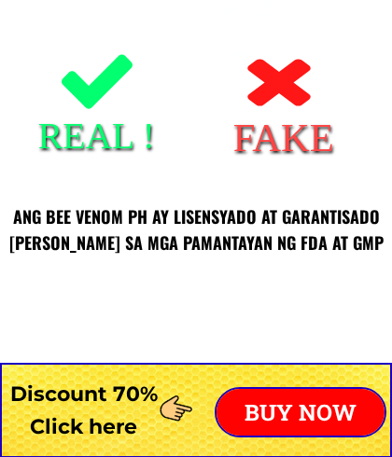
scroll to position [2061, 0]
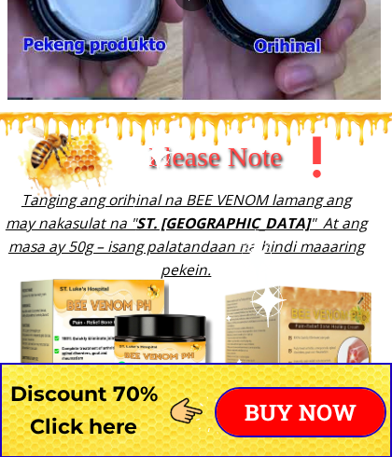
click at [296, 415] on p "BUY NOW" at bounding box center [300, 412] width 168 height 47
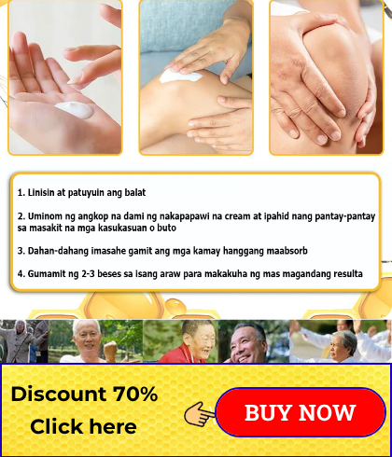
scroll to position [14637, 0]
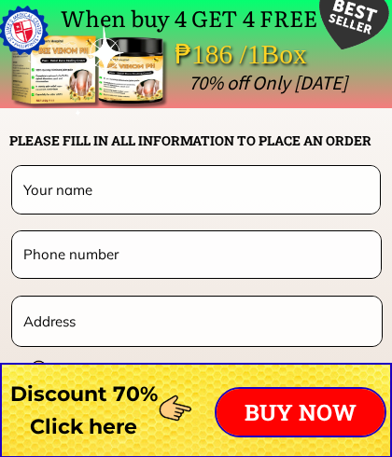
click at [69, 188] on input "text" at bounding box center [196, 189] width 354 height 47
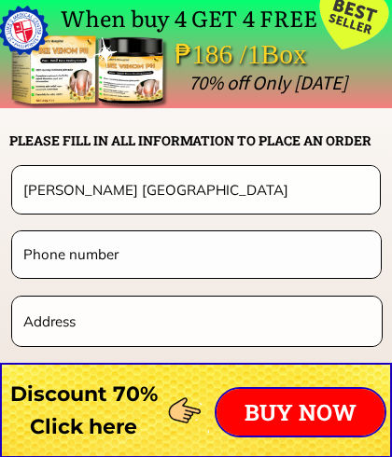
type input "[PERSON_NAME] [GEOGRAPHIC_DATA]"
click at [85, 260] on input "tel" at bounding box center [196, 254] width 355 height 46
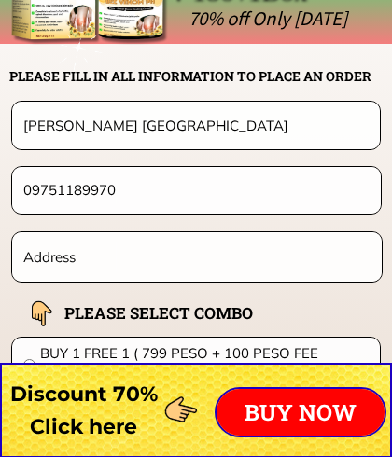
scroll to position [14699, 0]
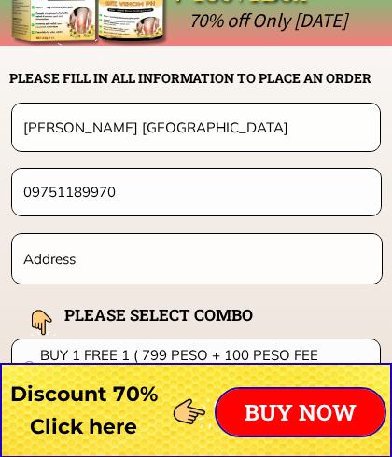
type input "09751189970"
click at [39, 264] on input "text" at bounding box center [197, 258] width 356 height 49
click at [41, 264] on input "text" at bounding box center [197, 258] width 356 height 49
click at [38, 264] on input "text" at bounding box center [197, 258] width 356 height 49
click at [33, 265] on input "text" at bounding box center [197, 258] width 356 height 49
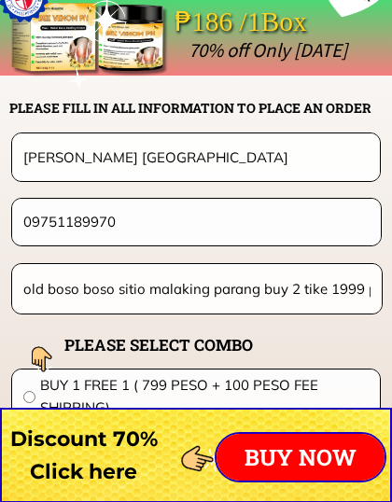
scroll to position [14670, 0]
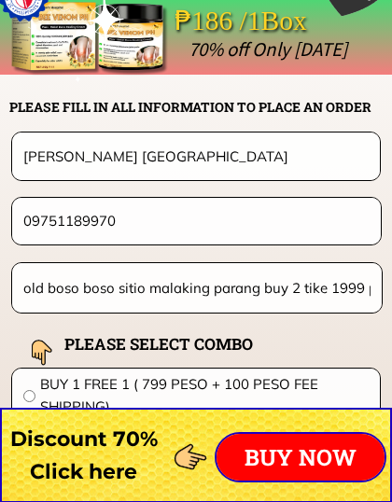
type input "old boso boso sitio malaking parang buy 2 tike 1999 peso"
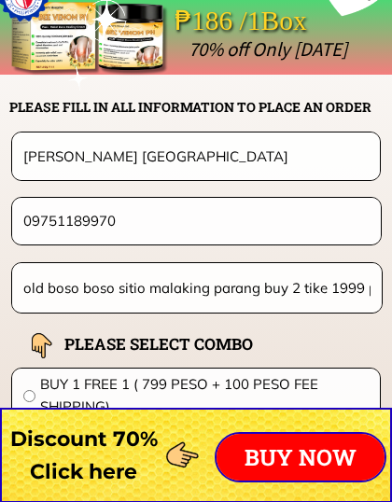
click at [279, 434] on p "BUY NOW" at bounding box center [300, 457] width 168 height 47
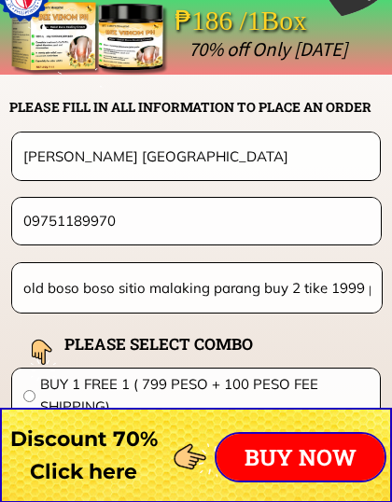
scroll to position [14703, 0]
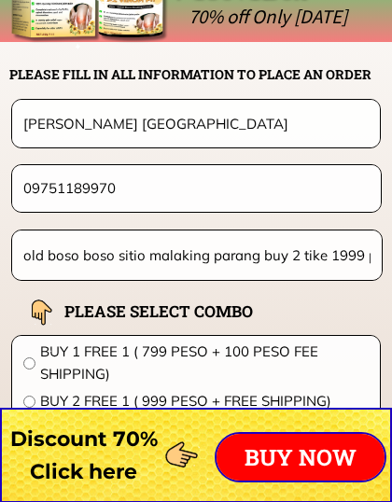
click at [17, 365] on div "BUY 1 FREE 1 ( 799 PESO + 100 PESO FEE SHIPPING) BUY 2 FREE 1 ( 999 PESO + FREE…" at bounding box center [196, 419] width 368 height 167
click at [26, 360] on input "radio" at bounding box center [29, 363] width 12 height 12
radio input "true"
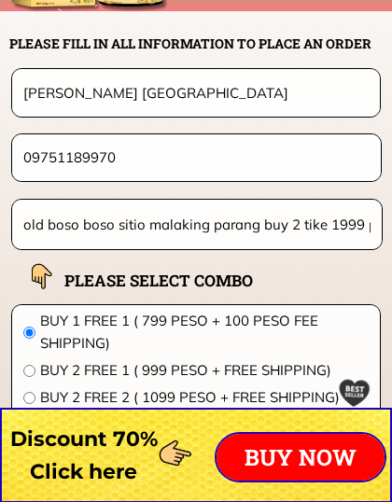
scroll to position [14737, 0]
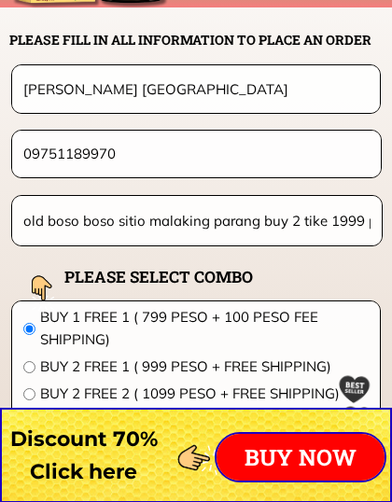
click at [28, 364] on input "radio" at bounding box center [29, 367] width 12 height 12
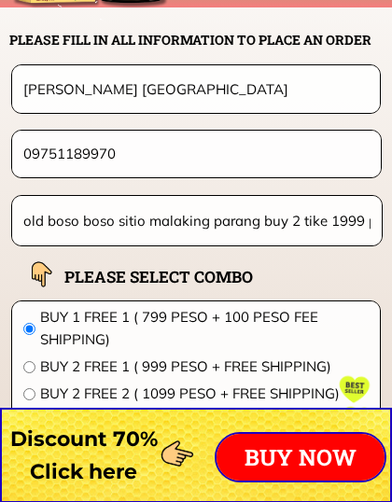
radio input "true"
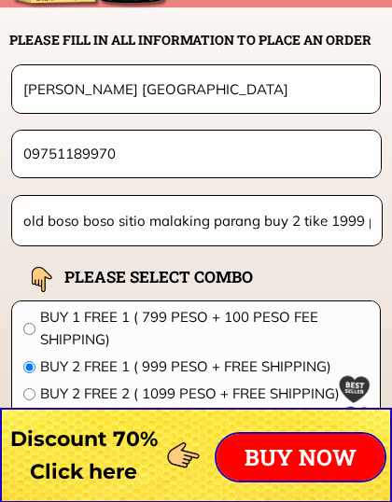
click at [252, 455] on p "BUY NOW" at bounding box center [300, 457] width 168 height 47
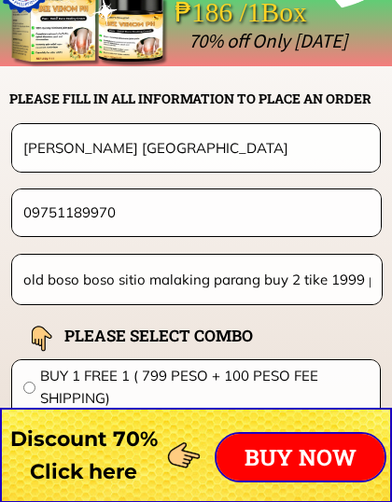
scroll to position [14637, 0]
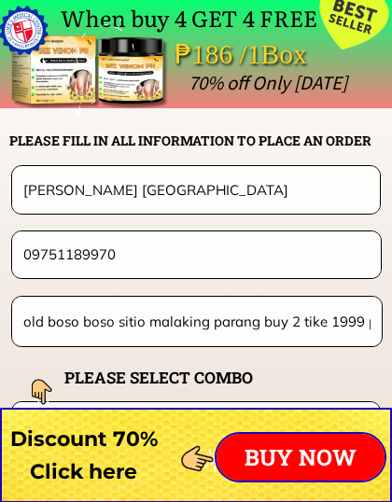
click at [268, 456] on p "BUY NOW" at bounding box center [300, 457] width 168 height 47
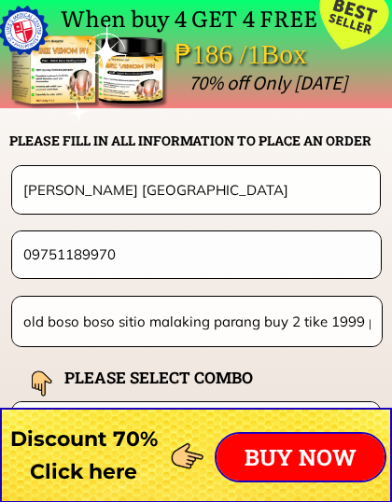
click at [271, 456] on p "BUY NOW" at bounding box center [300, 457] width 168 height 47
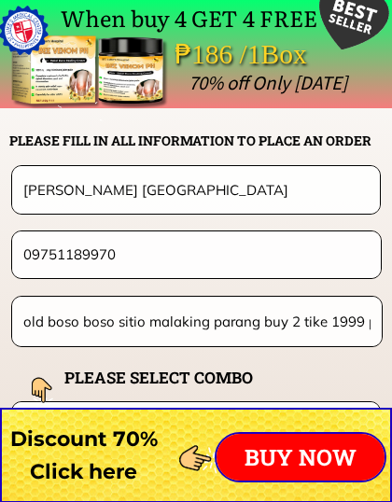
click at [251, 456] on p "BUY NOW" at bounding box center [300, 457] width 168 height 47
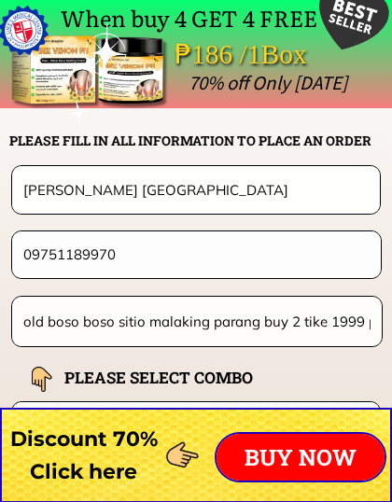
click at [282, 451] on p "BUY NOW" at bounding box center [300, 457] width 168 height 47
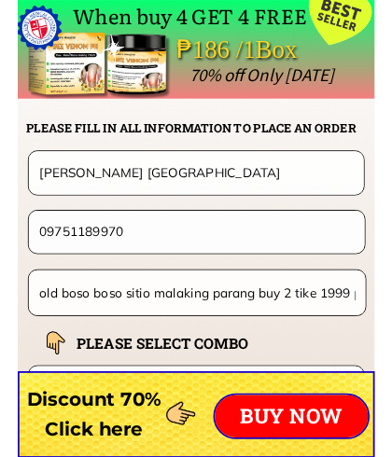
scroll to position [14686, 0]
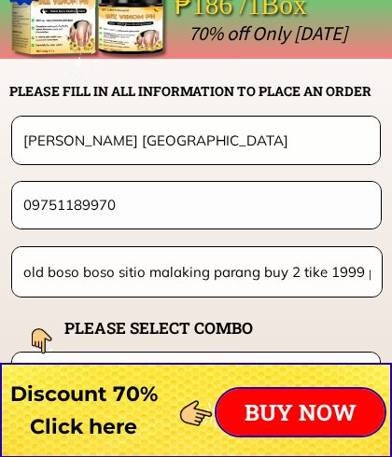
click at [267, 440] on div at bounding box center [196, 410] width 392 height 95
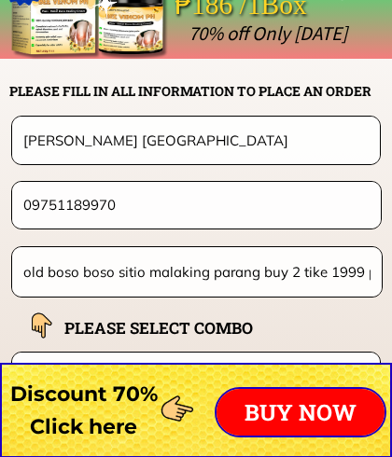
click at [262, 445] on div at bounding box center [196, 410] width 392 height 95
click at [269, 413] on p "BUY NOW" at bounding box center [300, 412] width 168 height 47
click at [273, 414] on p "BUY NOW" at bounding box center [300, 412] width 168 height 47
click at [279, 417] on p "BUY NOW" at bounding box center [300, 412] width 168 height 47
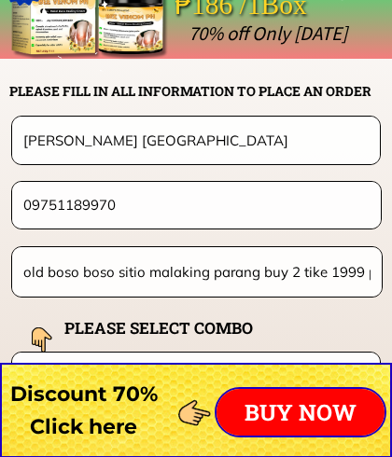
click at [291, 406] on p "BUY NOW" at bounding box center [300, 412] width 168 height 47
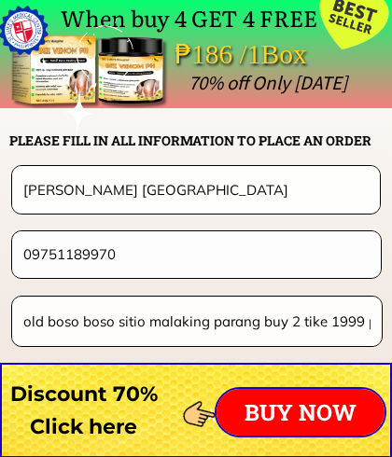
click at [288, 394] on p "BUY NOW" at bounding box center [300, 412] width 168 height 47
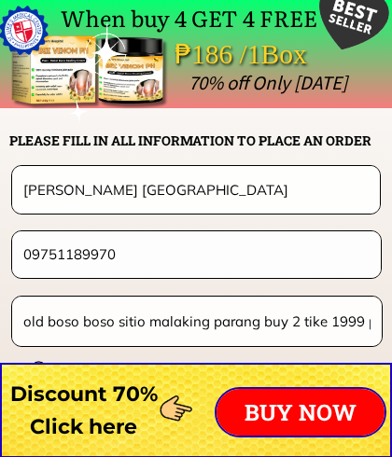
click at [306, 420] on p "BUY NOW" at bounding box center [300, 412] width 168 height 47
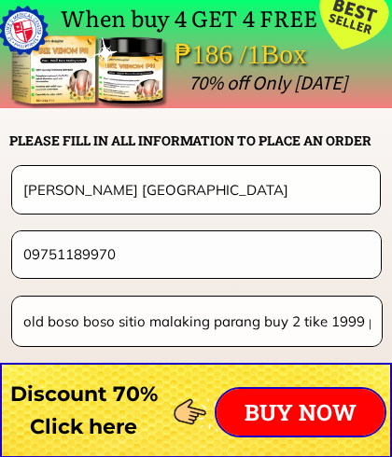
click at [272, 402] on p "BUY NOW" at bounding box center [300, 412] width 168 height 47
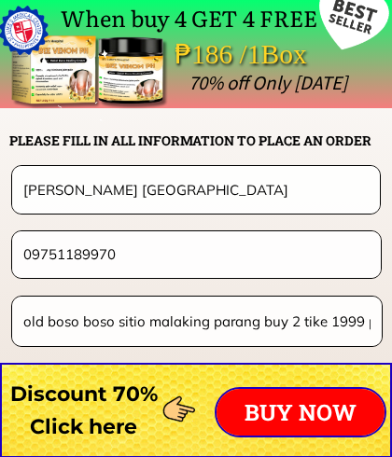
click at [267, 409] on p "BUY NOW" at bounding box center [300, 412] width 168 height 47
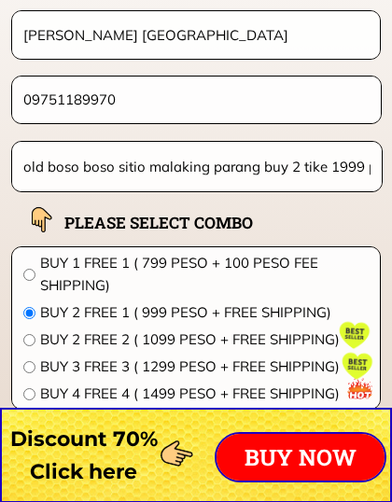
scroll to position [14794, 0]
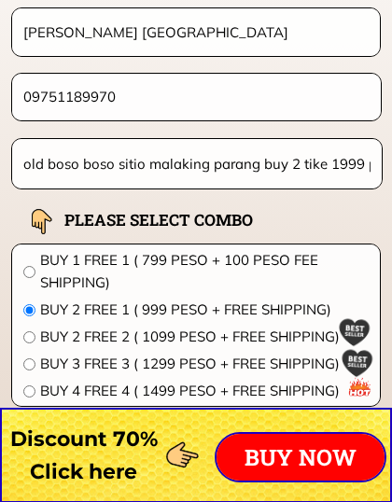
click at [306, 445] on p "BUY NOW" at bounding box center [300, 457] width 168 height 47
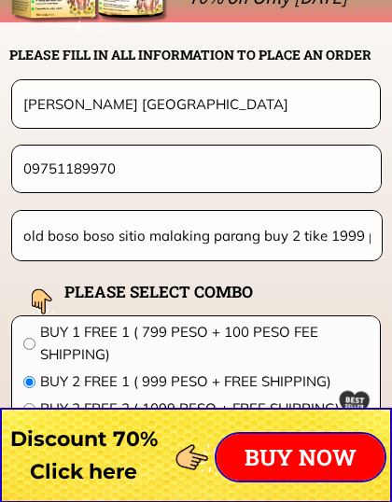
scroll to position [14724, 0]
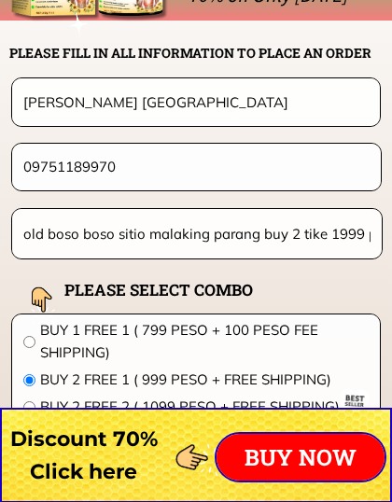
click at [248, 451] on p "BUY NOW" at bounding box center [300, 457] width 168 height 47
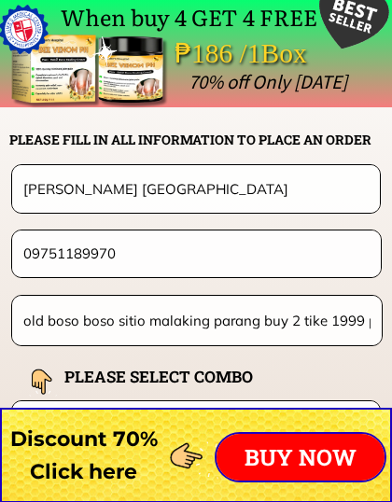
scroll to position [14637, 0]
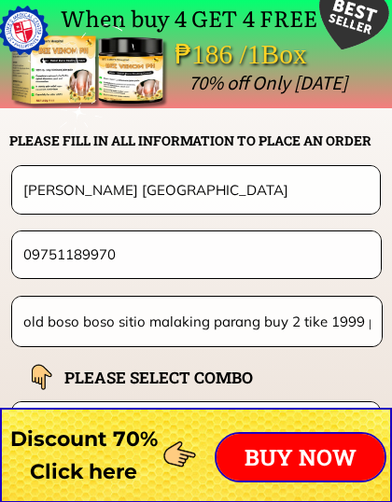
click at [307, 451] on p "BUY NOW" at bounding box center [300, 457] width 168 height 47
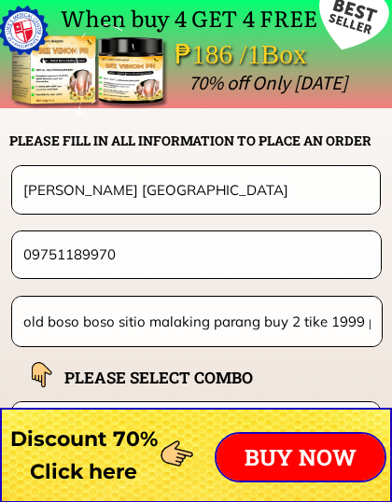
click at [311, 454] on p "BUY NOW" at bounding box center [300, 457] width 168 height 47
click at [313, 449] on p "BUY NOW" at bounding box center [300, 457] width 168 height 47
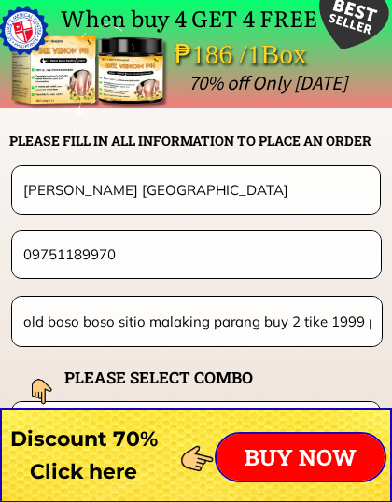
click at [312, 448] on p "BUY NOW" at bounding box center [300, 457] width 168 height 47
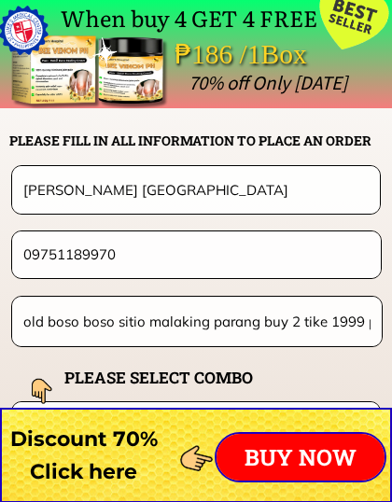
click at [312, 449] on p "BUY NOW" at bounding box center [300, 457] width 168 height 47
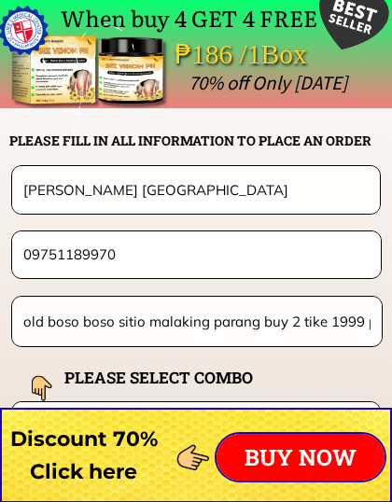
click at [307, 447] on p "BUY NOW" at bounding box center [300, 457] width 168 height 47
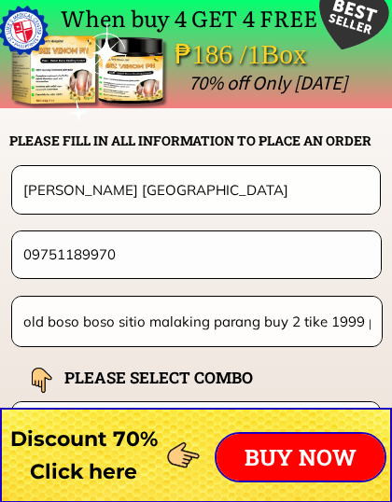
click at [305, 448] on p "BUY NOW" at bounding box center [300, 457] width 168 height 47
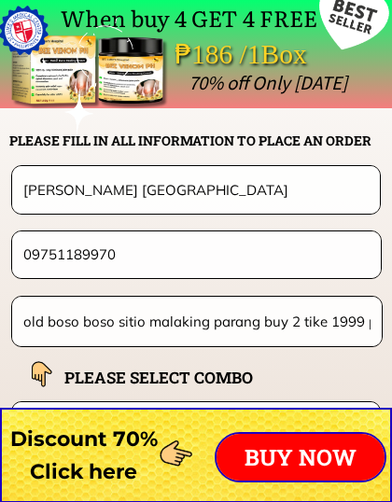
click at [304, 450] on p "BUY NOW" at bounding box center [300, 457] width 168 height 47
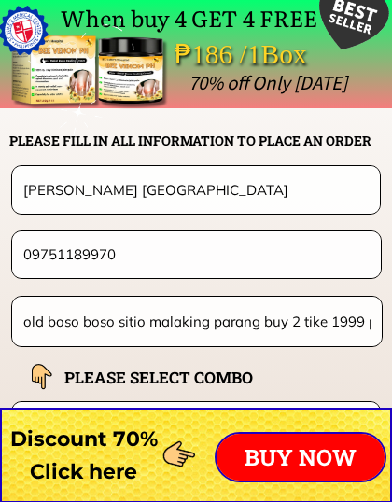
click at [303, 451] on p "BUY NOW" at bounding box center [300, 457] width 168 height 47
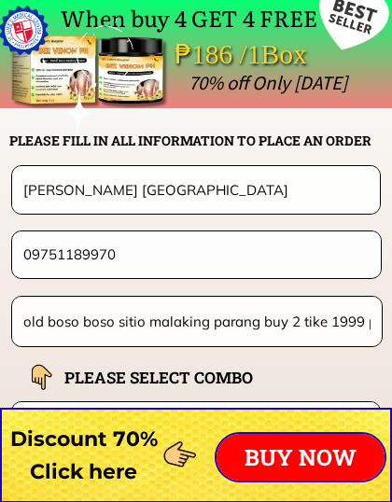
click at [303, 451] on p "BUY NOW" at bounding box center [300, 457] width 168 height 47
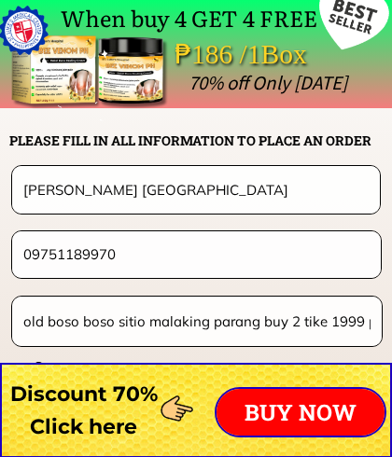
click at [298, 419] on p "BUY NOW" at bounding box center [300, 412] width 168 height 47
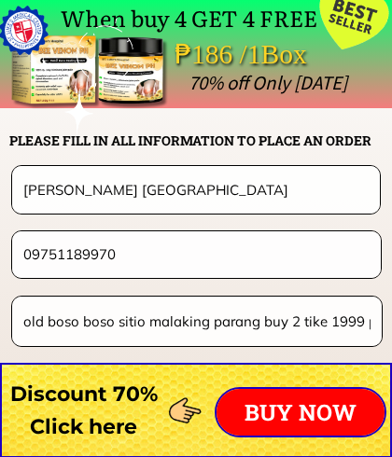
click at [299, 414] on p "BUY NOW" at bounding box center [300, 412] width 168 height 47
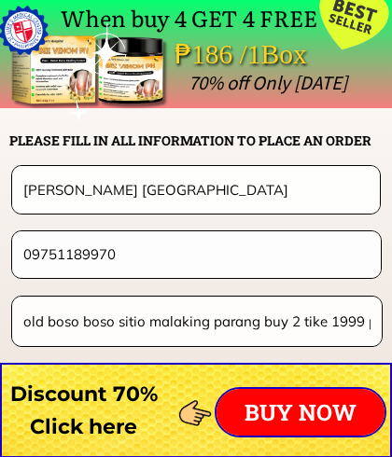
click at [304, 415] on p "BUY NOW" at bounding box center [300, 412] width 168 height 47
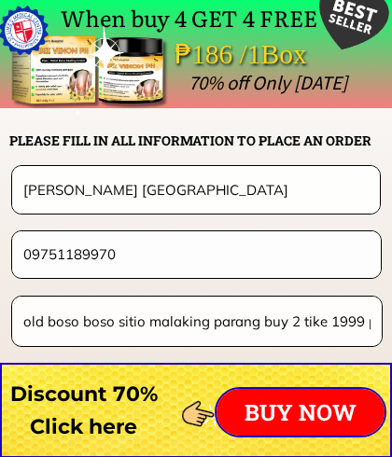
click at [304, 414] on p "BUY NOW" at bounding box center [300, 412] width 168 height 47
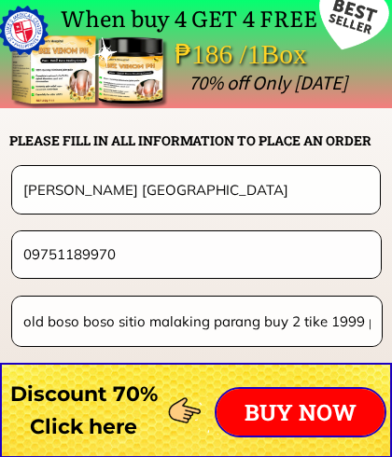
click at [299, 415] on p "BUY NOW" at bounding box center [300, 412] width 168 height 47
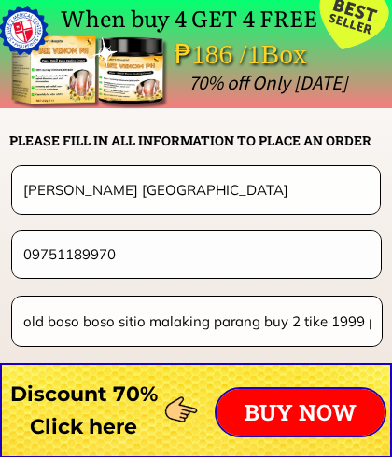
click at [304, 415] on p "BUY NOW" at bounding box center [300, 412] width 168 height 47
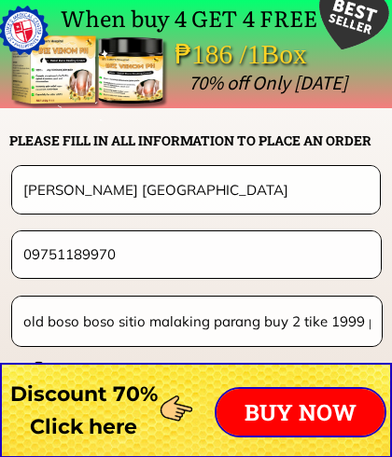
click at [285, 429] on p "BUY NOW" at bounding box center [300, 412] width 168 height 47
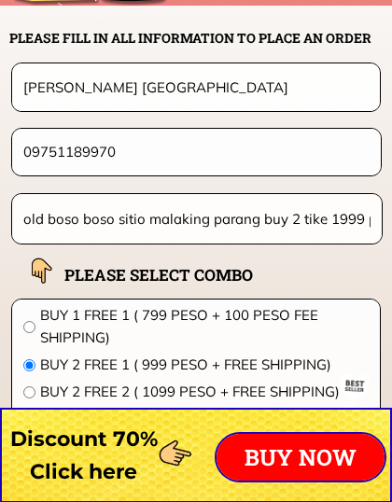
scroll to position [14746, 0]
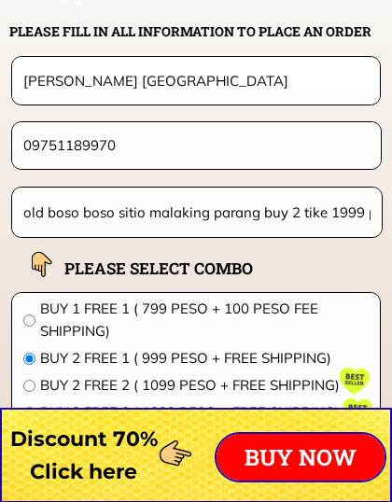
click at [326, 456] on p "BUY NOW" at bounding box center [300, 457] width 168 height 47
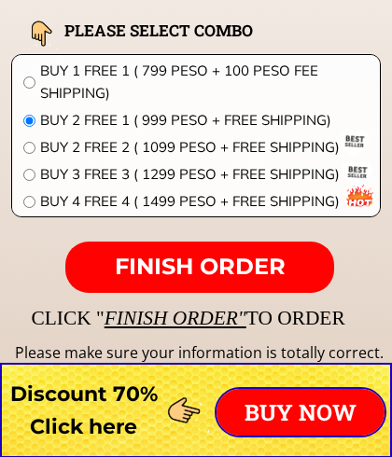
scroll to position [14981, 0]
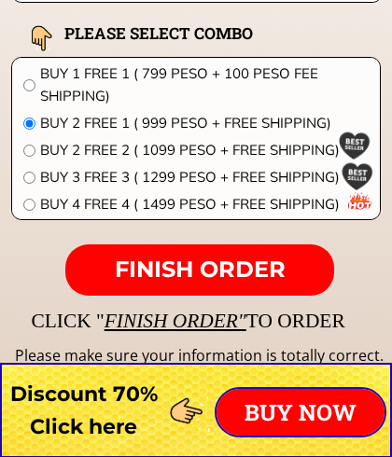
click at [209, 273] on span "FINISH ORDER" at bounding box center [200, 269] width 171 height 27
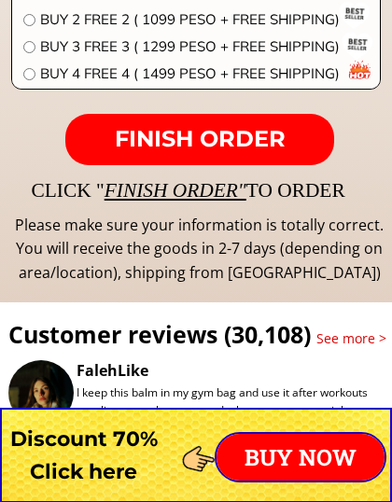
scroll to position [15125, 0]
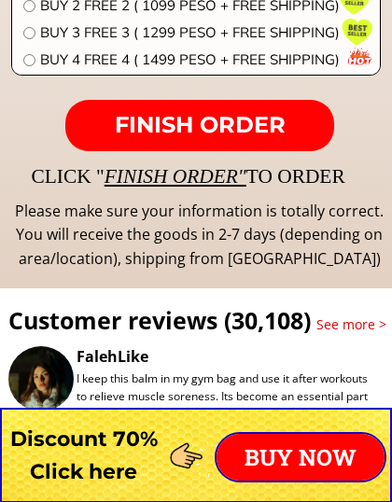
click at [291, 129] on p "FINISH ORDER" at bounding box center [199, 126] width 269 height 52
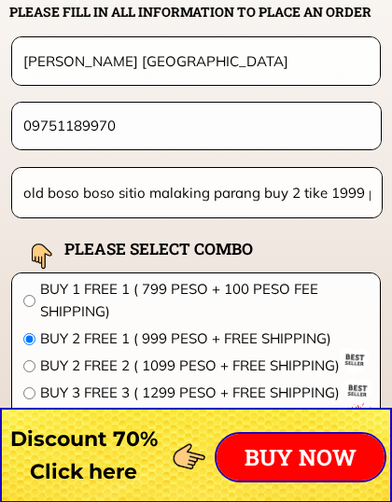
scroll to position [14770, 0]
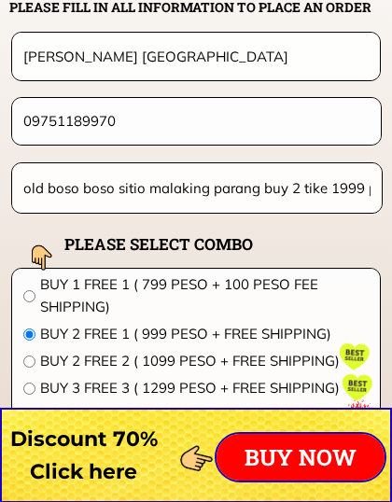
click at [118, 192] on input "old boso boso sitio malaking parang buy 2 tike 1999 peso" at bounding box center [197, 187] width 356 height 49
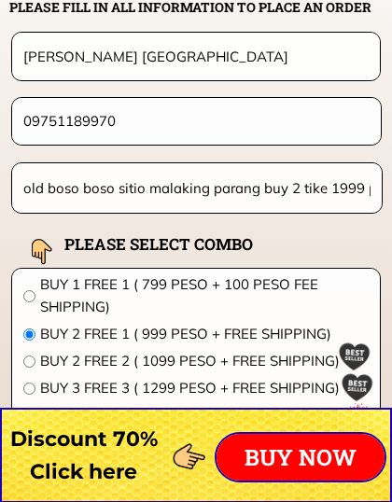
click at [33, 183] on input "old boso boso sitio malaking parang buy 2 tike 1999 peso" at bounding box center [197, 187] width 356 height 49
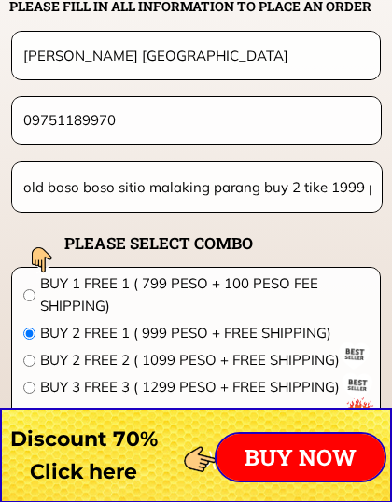
scroll to position [14773, 0]
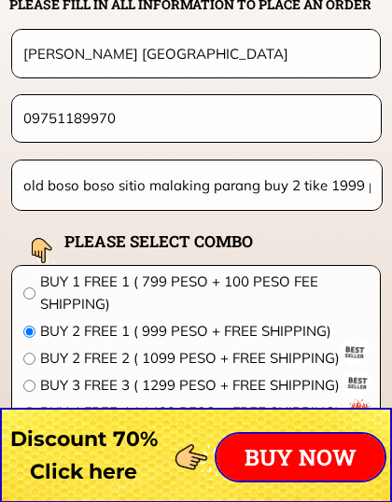
click at [262, 178] on input "old boso boso sitio malaking parang buy 2 tike 1999 peso" at bounding box center [197, 184] width 356 height 49
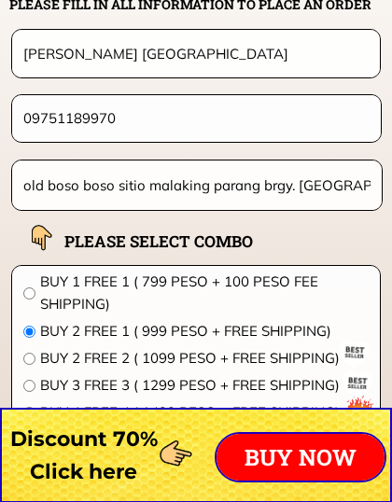
click at [48, 187] on input "old boso boso sitio malaking parang brgy. [GEOGRAPHIC_DATA][PERSON_NAME] [GEOGR…" at bounding box center [197, 184] width 356 height 49
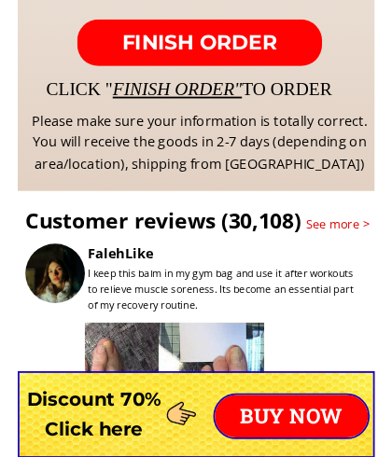
scroll to position [15168, 0]
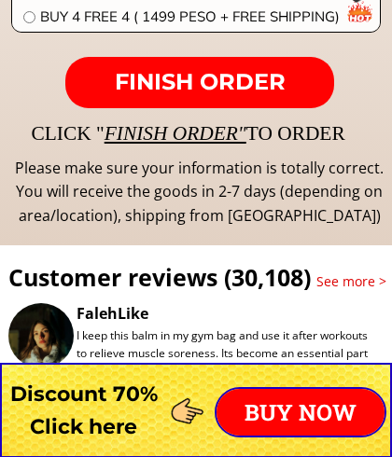
type input "old boso boso sitio malaking parang brgy. [GEOGRAPHIC_DATA][PERSON_NAME] [GEOGR…"
click at [126, 93] on span "FINISH ORDER" at bounding box center [200, 81] width 171 height 27
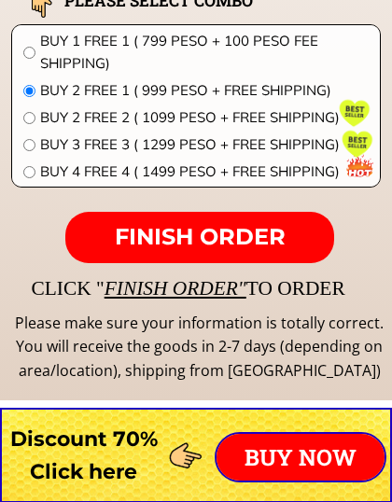
scroll to position [15021, 0]
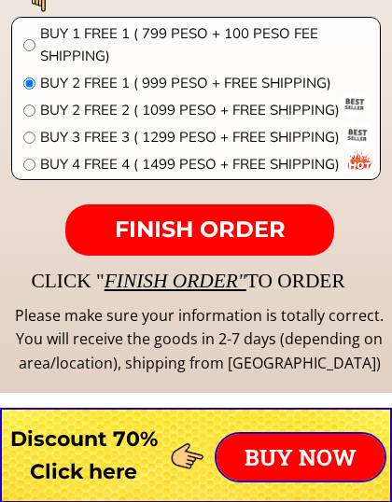
click at [230, 232] on span "FINISH ORDER" at bounding box center [200, 228] width 171 height 27
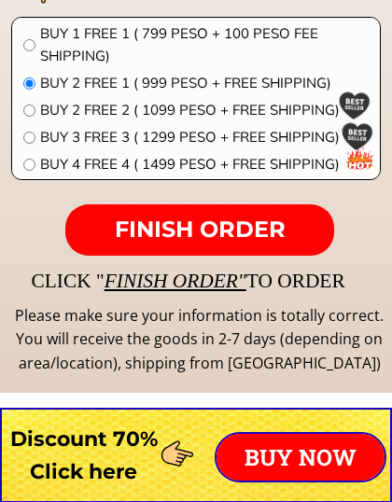
scroll to position [14720, 0]
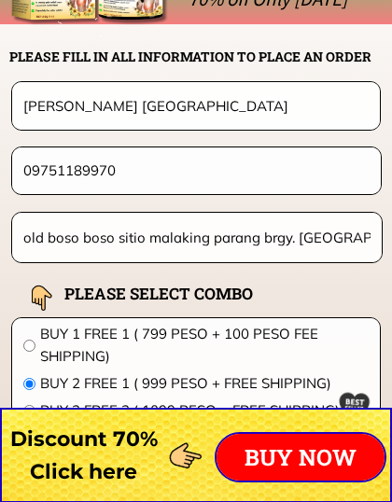
click at [257, 193] on input "09751189970" at bounding box center [196, 170] width 355 height 46
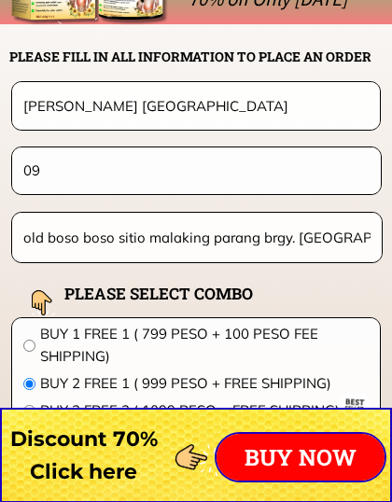
type input "0"
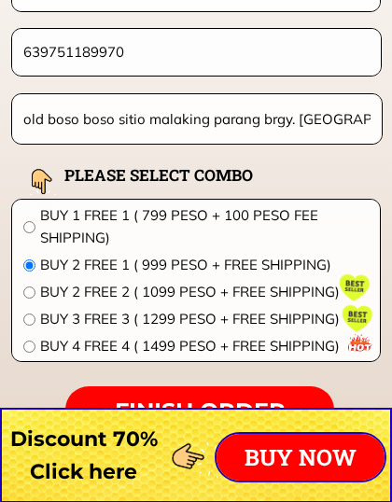
scroll to position [14904, 0]
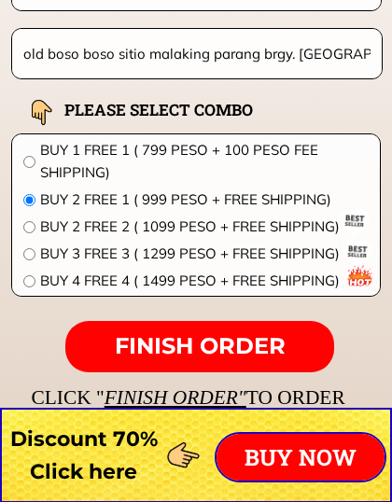
type input "639751189970"
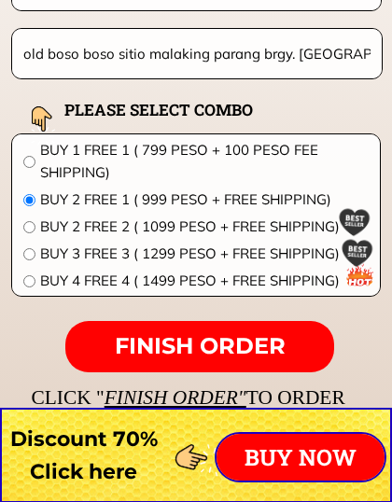
click at [107, 321] on p "FINISH ORDER" at bounding box center [199, 347] width 269 height 52
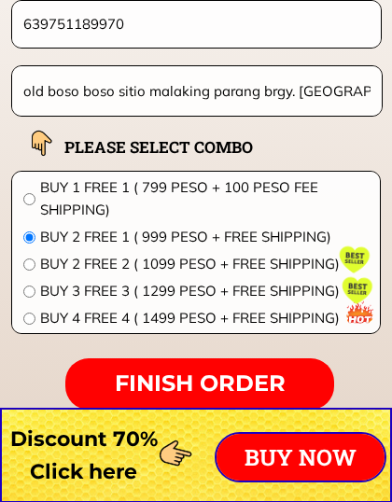
scroll to position [14869, 0]
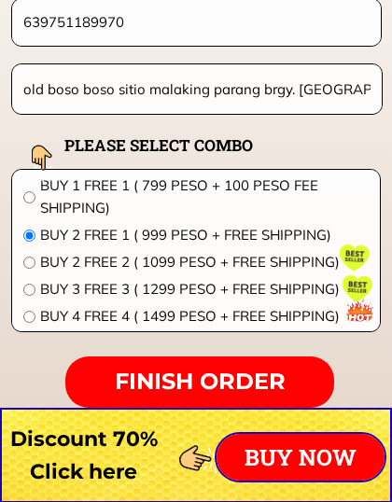
click at [318, 434] on p "BUY NOW" at bounding box center [300, 457] width 168 height 47
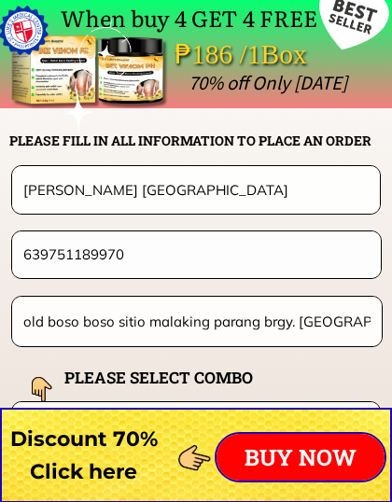
scroll to position [14880, 0]
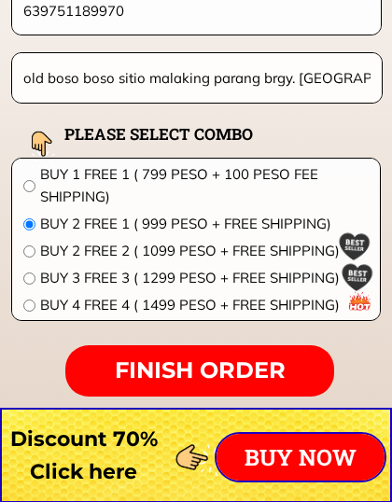
click at [275, 369] on span "FINISH ORDER" at bounding box center [200, 369] width 171 height 27
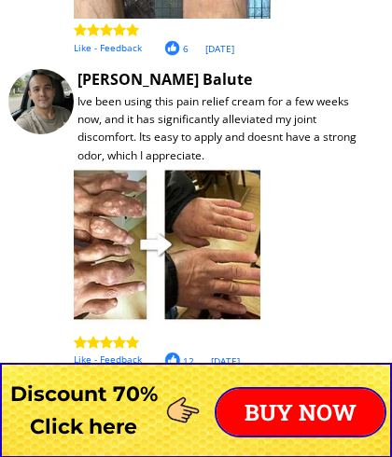
scroll to position [15705, 0]
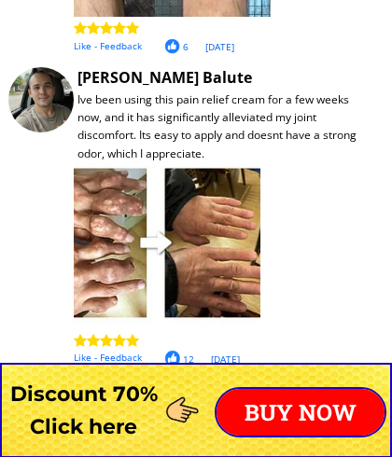
click at [333, 389] on p "BUY NOW" at bounding box center [300, 412] width 168 height 47
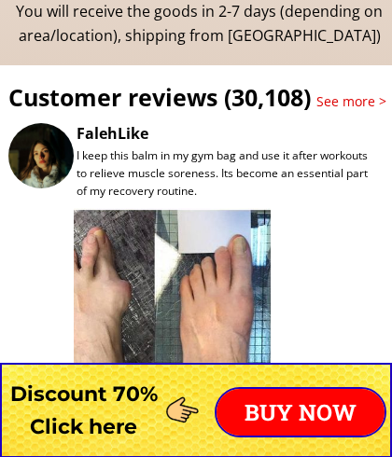
scroll to position [14637, 0]
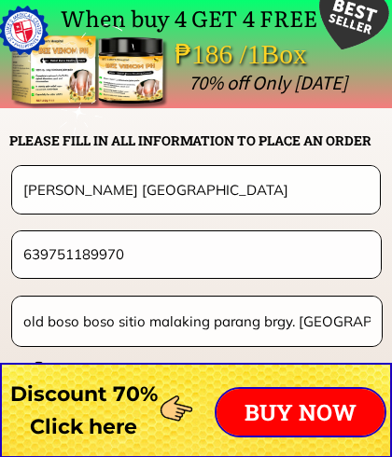
click at [29, 321] on input "old boso boso sitio malaking parang brgy. [GEOGRAPHIC_DATA][PERSON_NAME] [GEOGR…" at bounding box center [197, 321] width 356 height 49
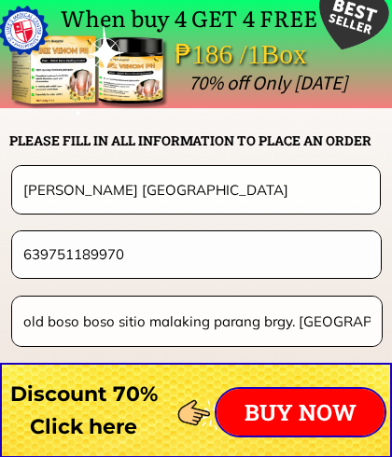
scroll to position [14636, 0]
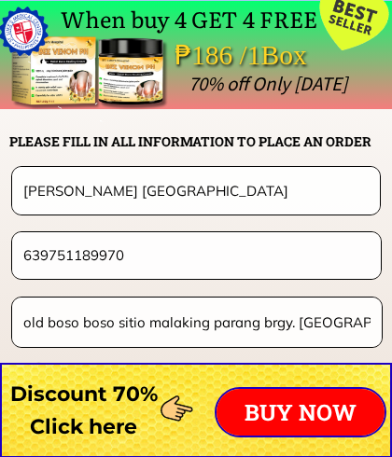
click at [30, 363] on div at bounding box center [196, 410] width 392 height 95
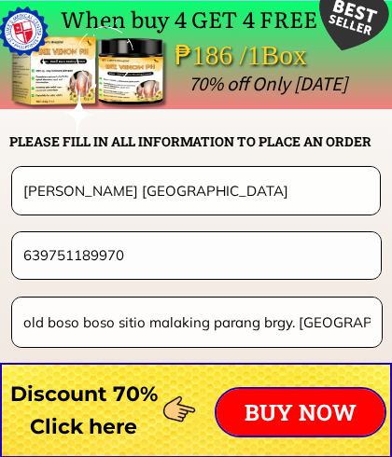
scroll to position [14794, 0]
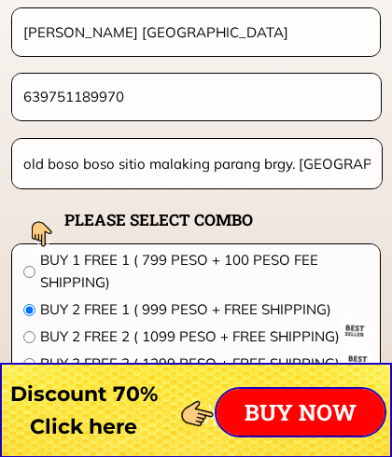
click at [25, 163] on input "old boso boso sitio malaking parang brgy. [GEOGRAPHIC_DATA][PERSON_NAME] [GEOGR…" at bounding box center [197, 163] width 356 height 49
click at [36, 168] on input "old boso boso sitio malaking parang brgy. [GEOGRAPHIC_DATA][PERSON_NAME] [GEOGR…" at bounding box center [197, 163] width 356 height 49
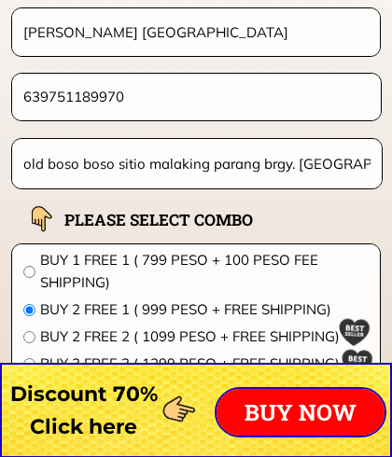
click at [42, 164] on input "old boso boso sitio malaking parang brgy. [GEOGRAPHIC_DATA][PERSON_NAME] [GEOGR…" at bounding box center [197, 163] width 356 height 49
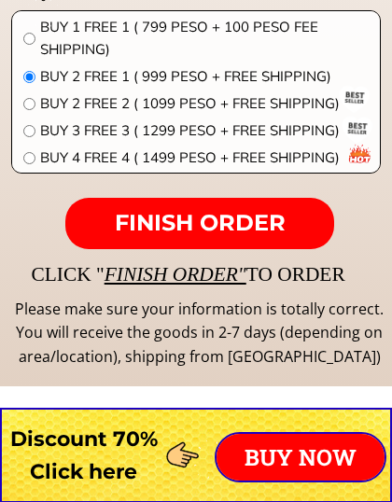
scroll to position [15069, 0]
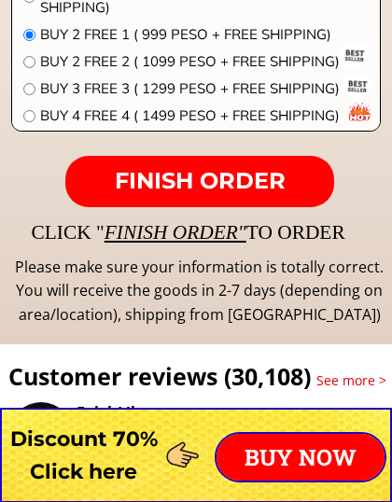
type input "1870 calabarzon rizal Old boso boso sitio malaking parang brgy. [GEOGRAPHIC_DAT…"
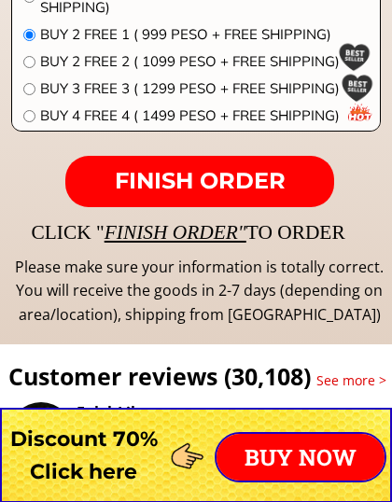
click at [307, 174] on p "FINISH ORDER" at bounding box center [199, 182] width 269 height 52
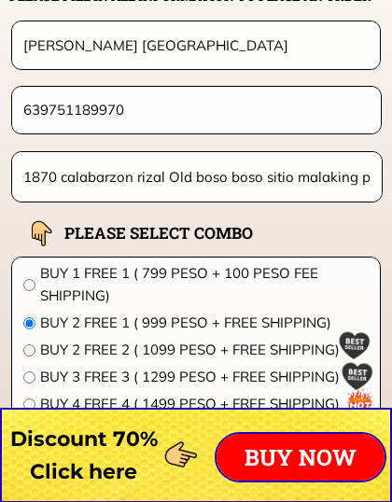
scroll to position [14796, 0]
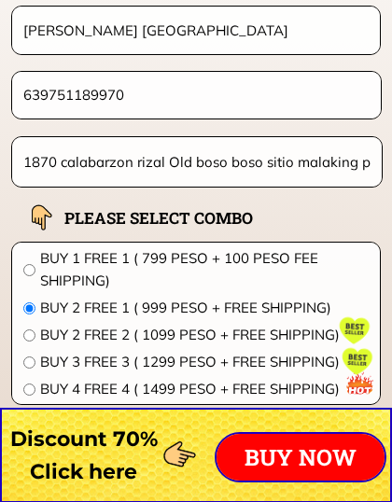
click at [50, 303] on span "BUY 2 FREE 1 ( 999 PESO + FREE SHIPPING)" at bounding box center [204, 308] width 328 height 22
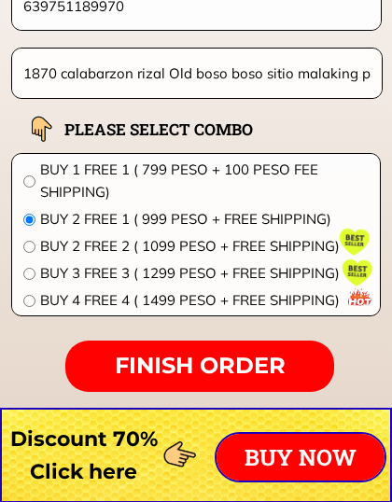
scroll to position [14897, 0]
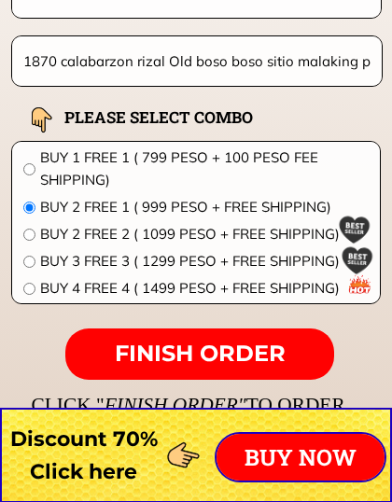
click at [271, 366] on span "FINISH ORDER" at bounding box center [200, 353] width 171 height 27
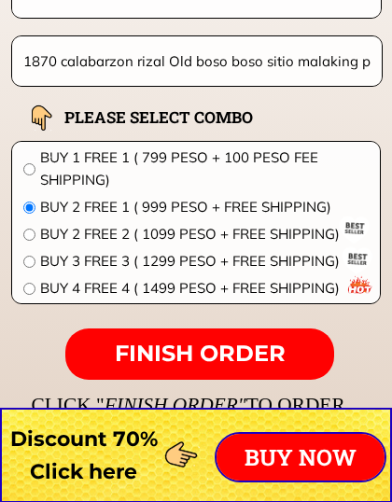
scroll to position [14720, 0]
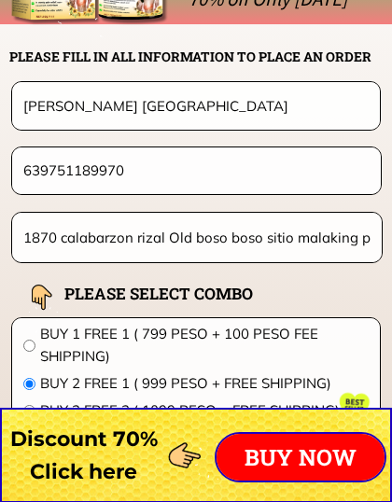
click at [316, 181] on input "639751189970" at bounding box center [196, 170] width 355 height 46
click at [342, 118] on input "[PERSON_NAME] [GEOGRAPHIC_DATA]" at bounding box center [196, 105] width 354 height 47
click at [337, 104] on input "[PERSON_NAME] [GEOGRAPHIC_DATA]" at bounding box center [196, 105] width 354 height 47
click at [312, 184] on input "639751189970" at bounding box center [196, 170] width 355 height 46
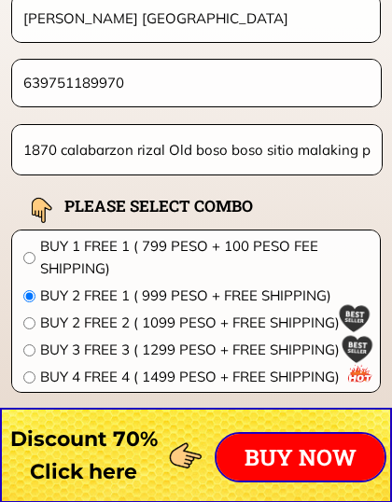
scroll to position [14931, 0]
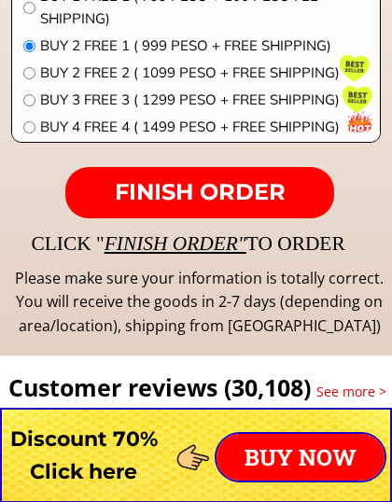
click at [283, 190] on span "FINISH ORDER" at bounding box center [200, 191] width 171 height 27
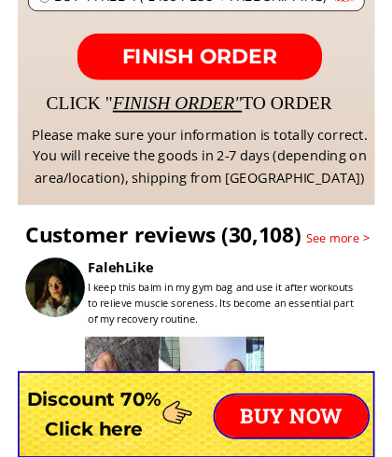
scroll to position [15171, 0]
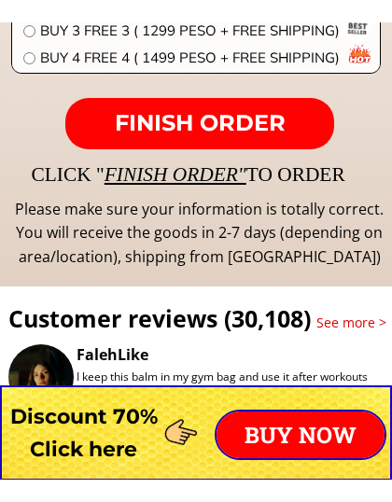
scroll to position [15133, 0]
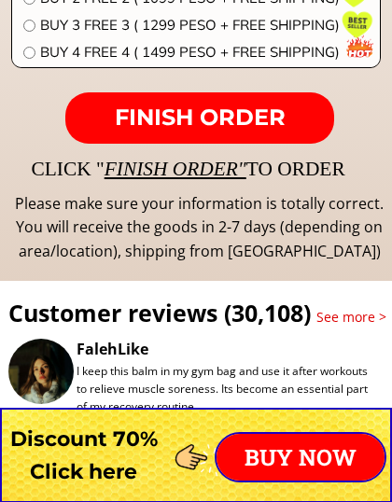
click at [288, 131] on p "FINISH ORDER" at bounding box center [199, 118] width 269 height 52
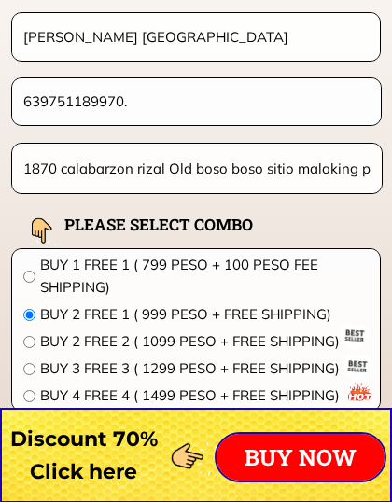
scroll to position [14720, 0]
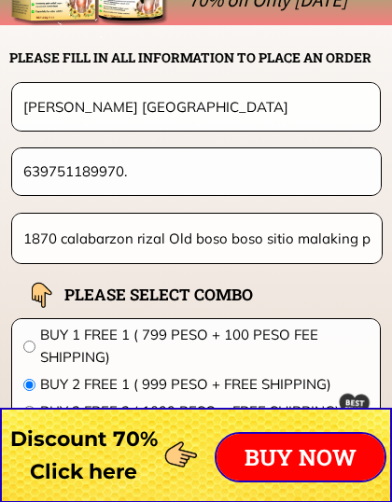
type input "639751189970."
click at [41, 98] on input "[PERSON_NAME] [GEOGRAPHIC_DATA]" at bounding box center [196, 106] width 354 height 47
click at [39, 102] on input "[PERSON_NAME] [GEOGRAPHIC_DATA]" at bounding box center [196, 106] width 354 height 47
click at [154, 102] on input "[PERSON_NAME] [GEOGRAPHIC_DATA]" at bounding box center [196, 106] width 354 height 47
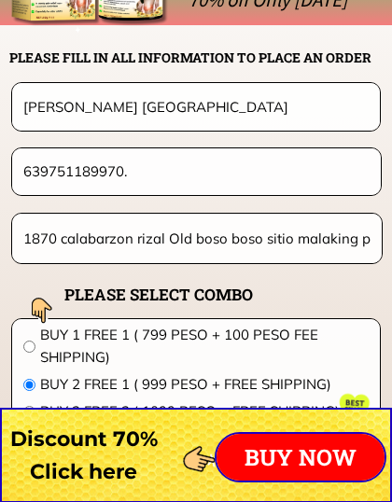
click at [154, 104] on input "[PERSON_NAME] [GEOGRAPHIC_DATA]" at bounding box center [196, 106] width 354 height 47
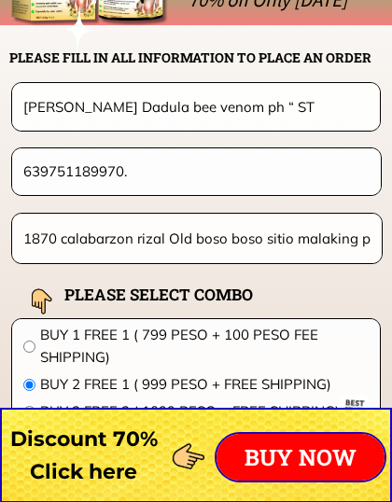
type input "[PERSON_NAME] Dadula bee venom ph “ STL"
